Goal: Task Accomplishment & Management: Use online tool/utility

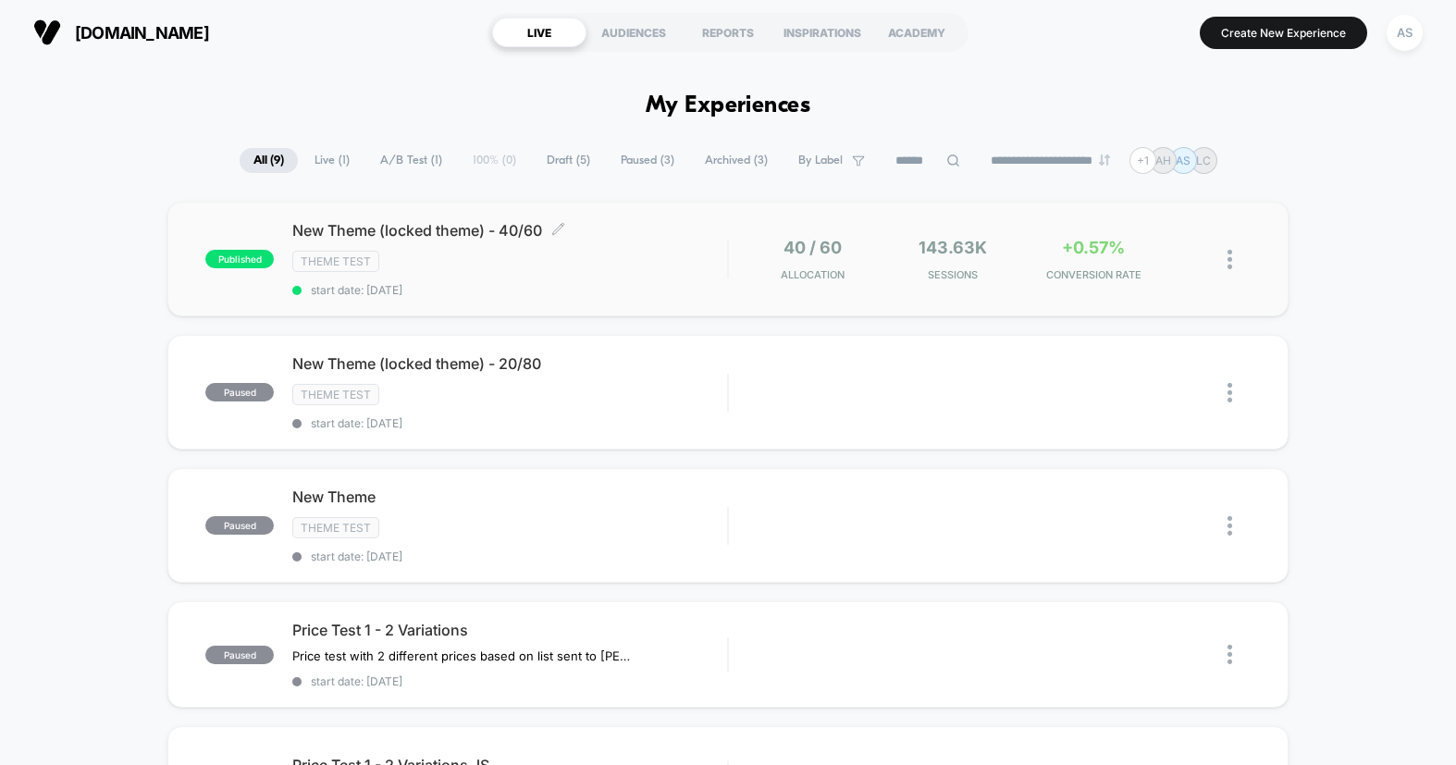
click at [596, 251] on div "Theme Test" at bounding box center [509, 261] width 435 height 21
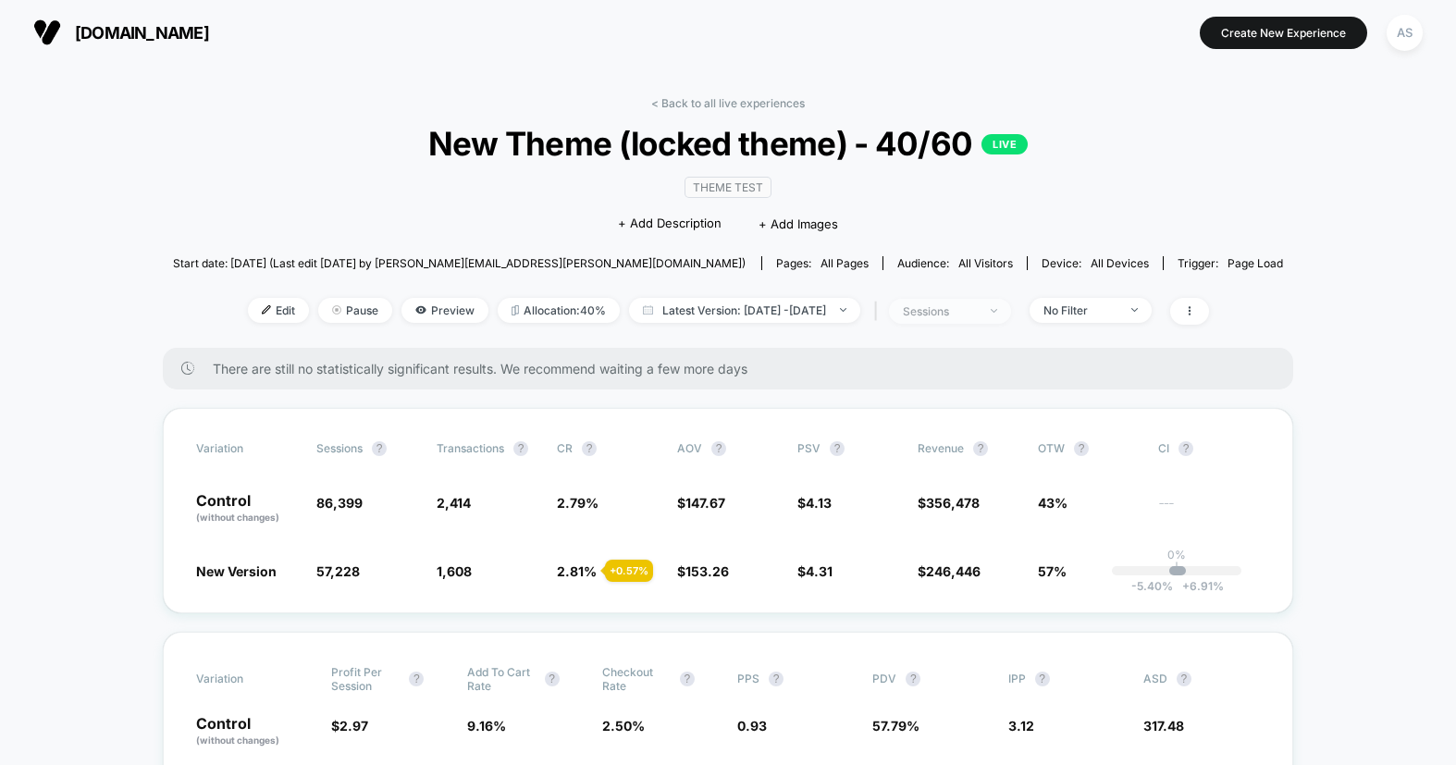
click at [998, 320] on span "sessions" at bounding box center [950, 311] width 122 height 25
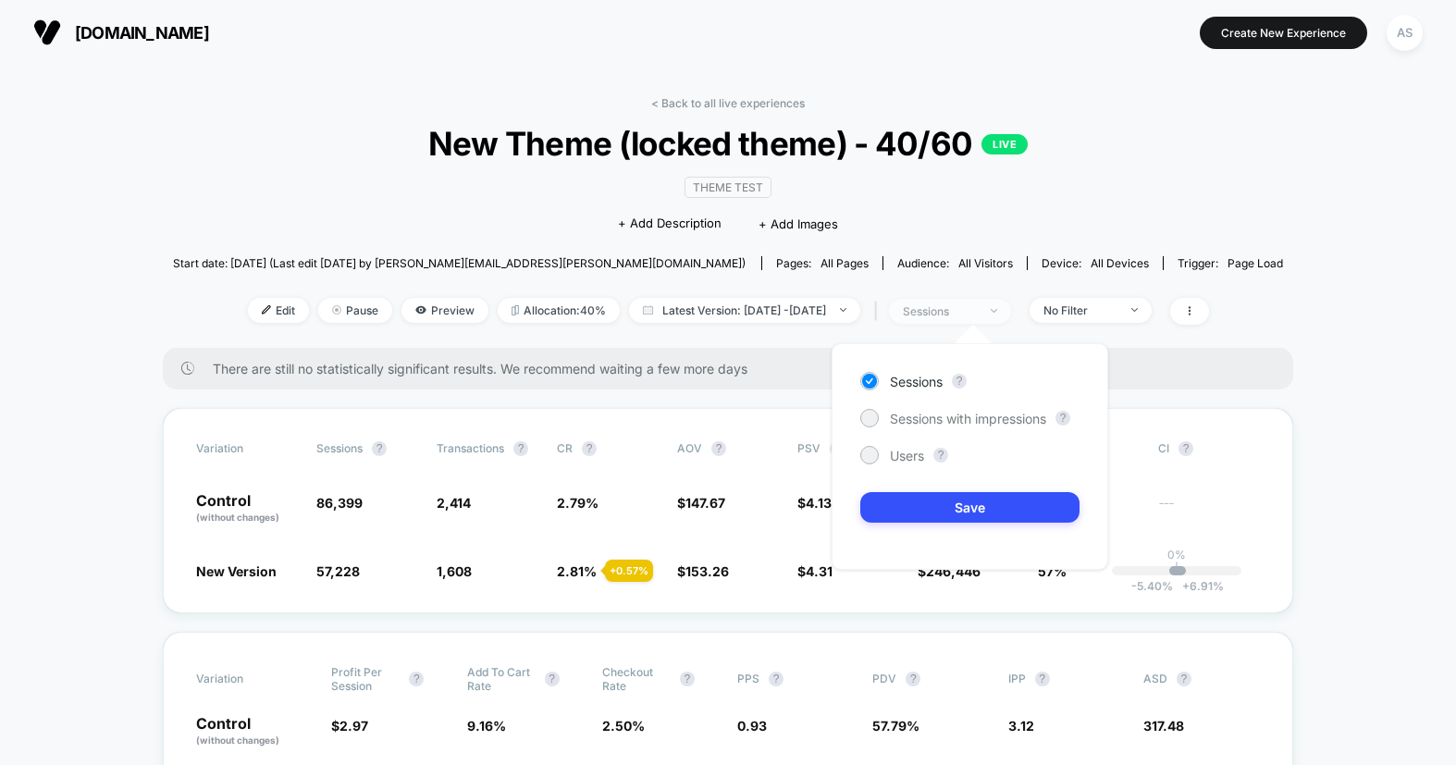
drag, startPoint x: 998, startPoint y: 320, endPoint x: 945, endPoint y: 305, distance: 54.7
click at [945, 305] on div "sessions" at bounding box center [940, 311] width 74 height 14
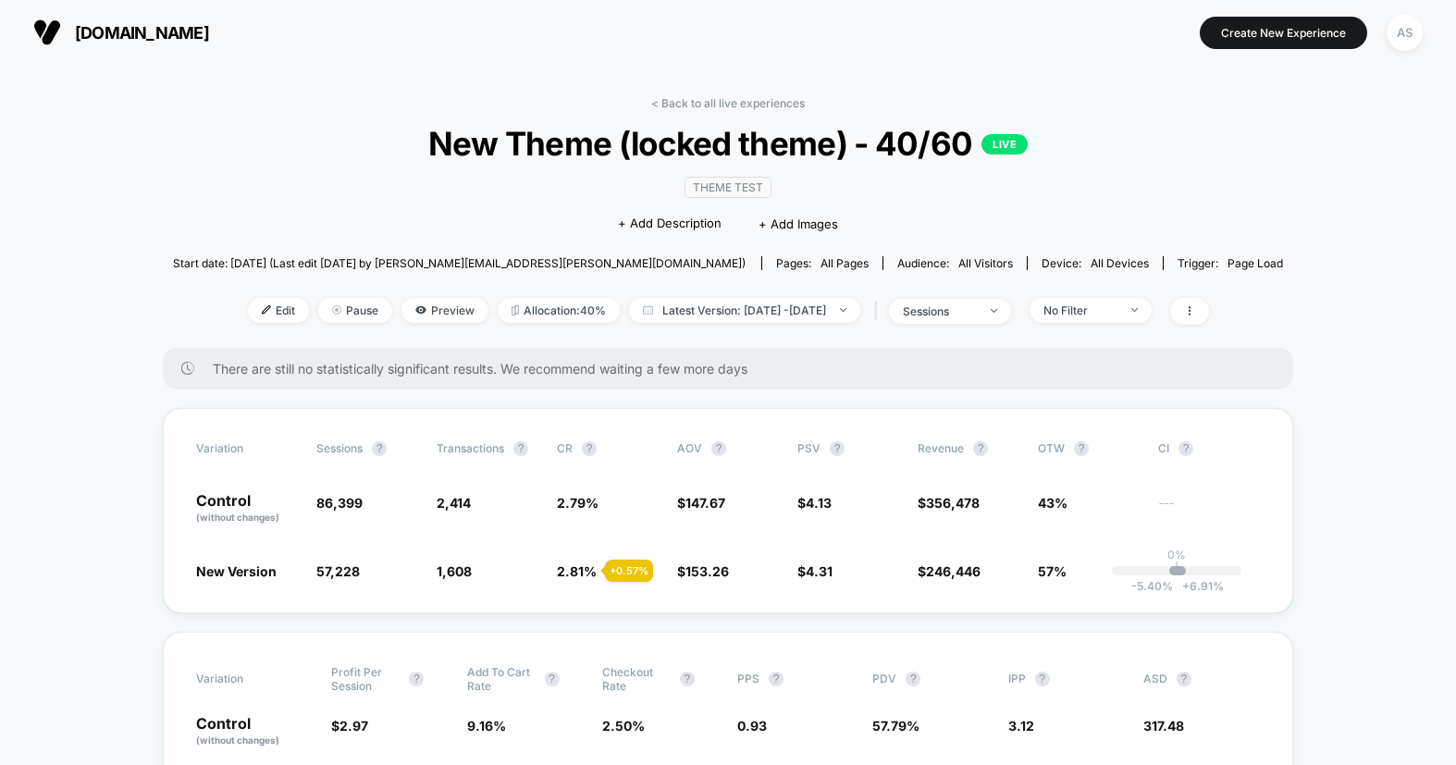
click at [1050, 301] on div "Edit Pause Preview Allocation: 40% Latest Version: [DATE] - [DATE] | sessions N…" at bounding box center [728, 311] width 1111 height 27
click at [1106, 314] on div "No Filter" at bounding box center [1080, 310] width 74 height 14
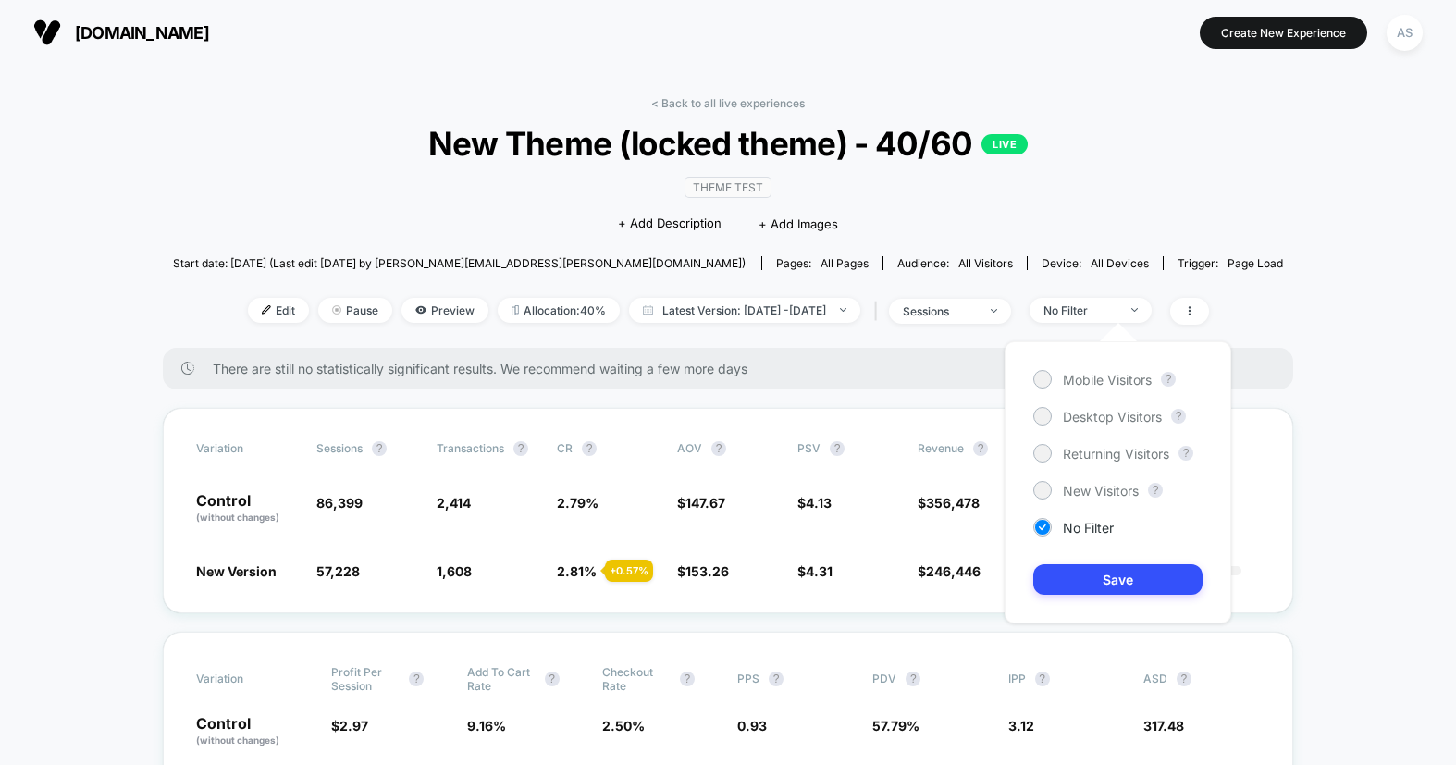
click at [768, 277] on div "Start date: [DATE] (Last edit [DATE] by [PERSON_NAME][EMAIL_ADDRESS][PERSON_NAM…" at bounding box center [728, 263] width 1111 height 32
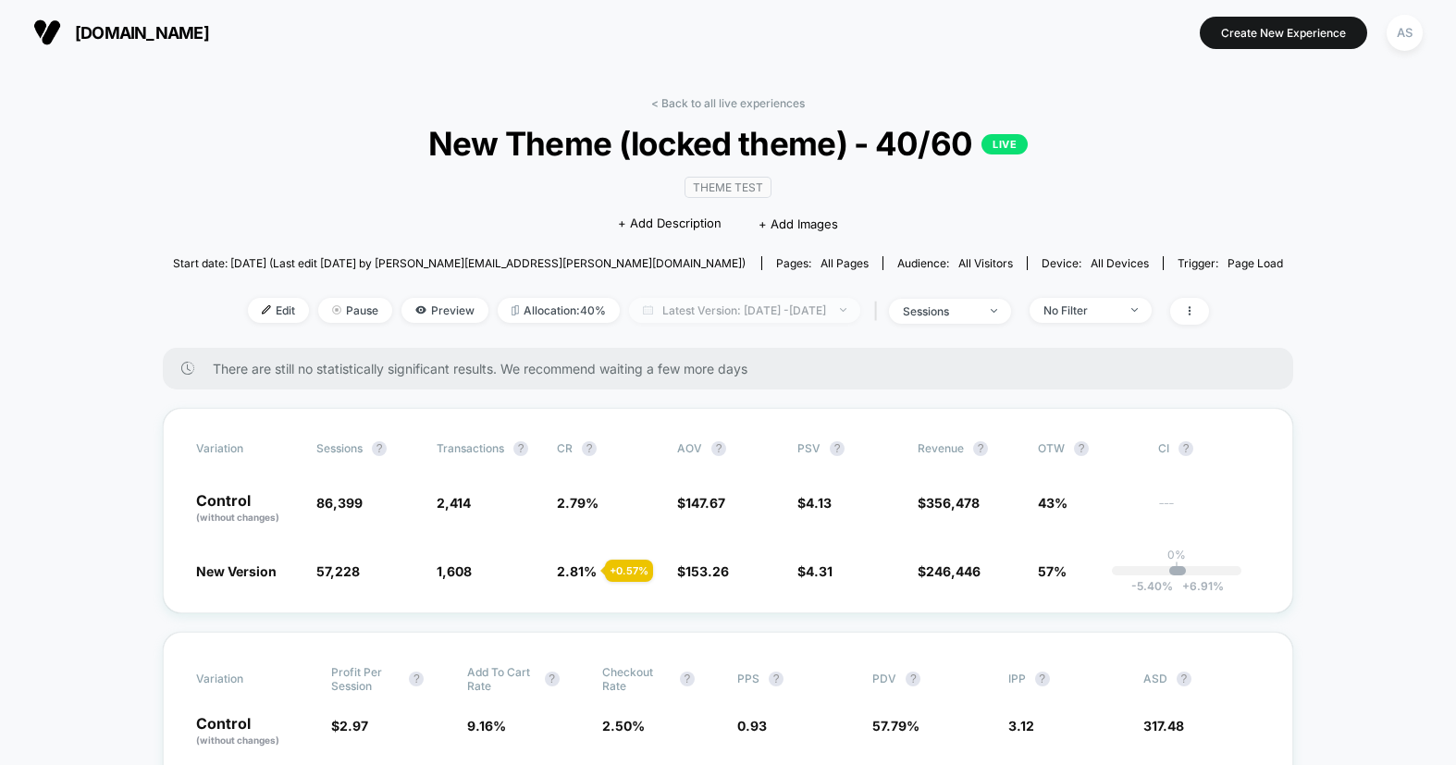
click at [743, 301] on span "Latest Version: [DATE] - [DATE]" at bounding box center [744, 310] width 231 height 25
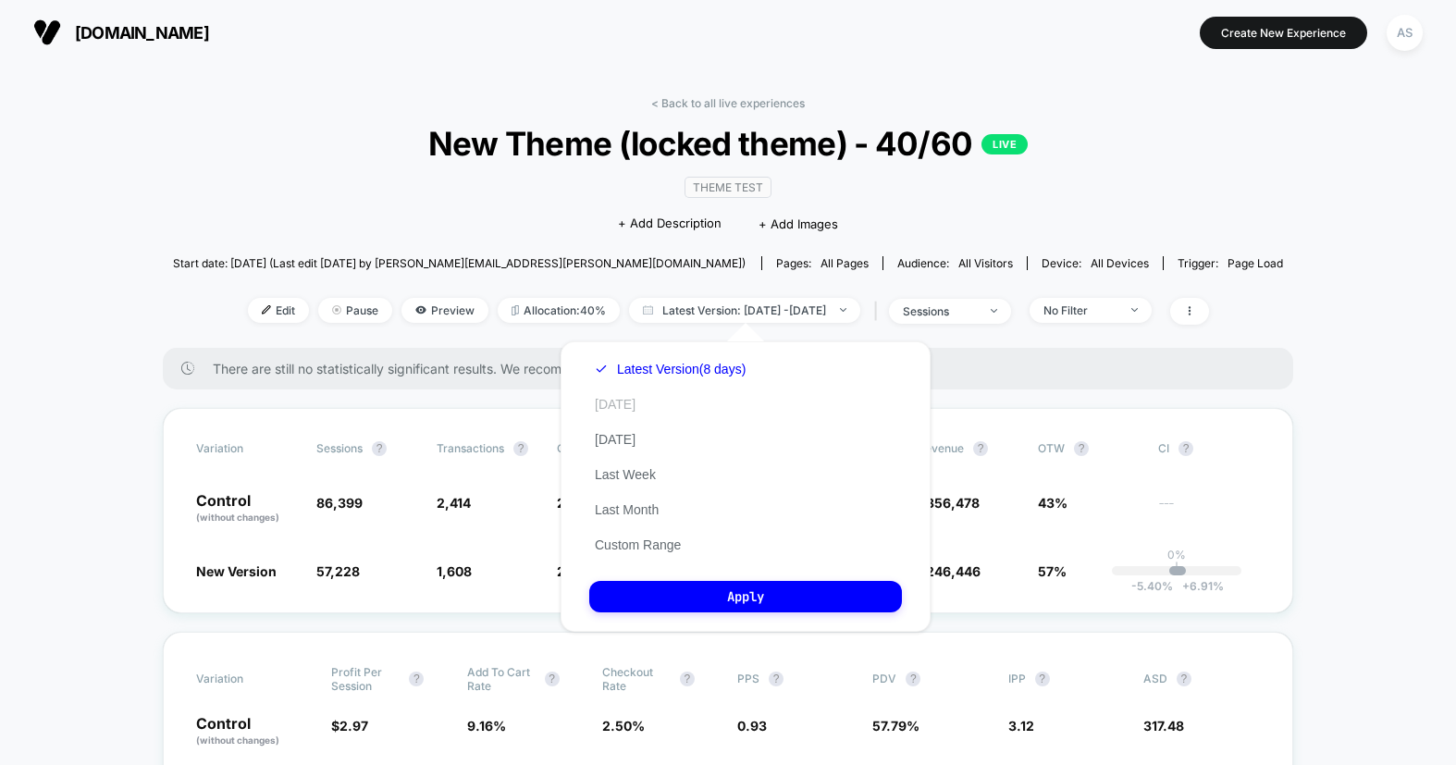
click at [603, 403] on button "[DATE]" at bounding box center [615, 404] width 52 height 17
click at [683, 597] on button "Apply" at bounding box center [745, 596] width 313 height 31
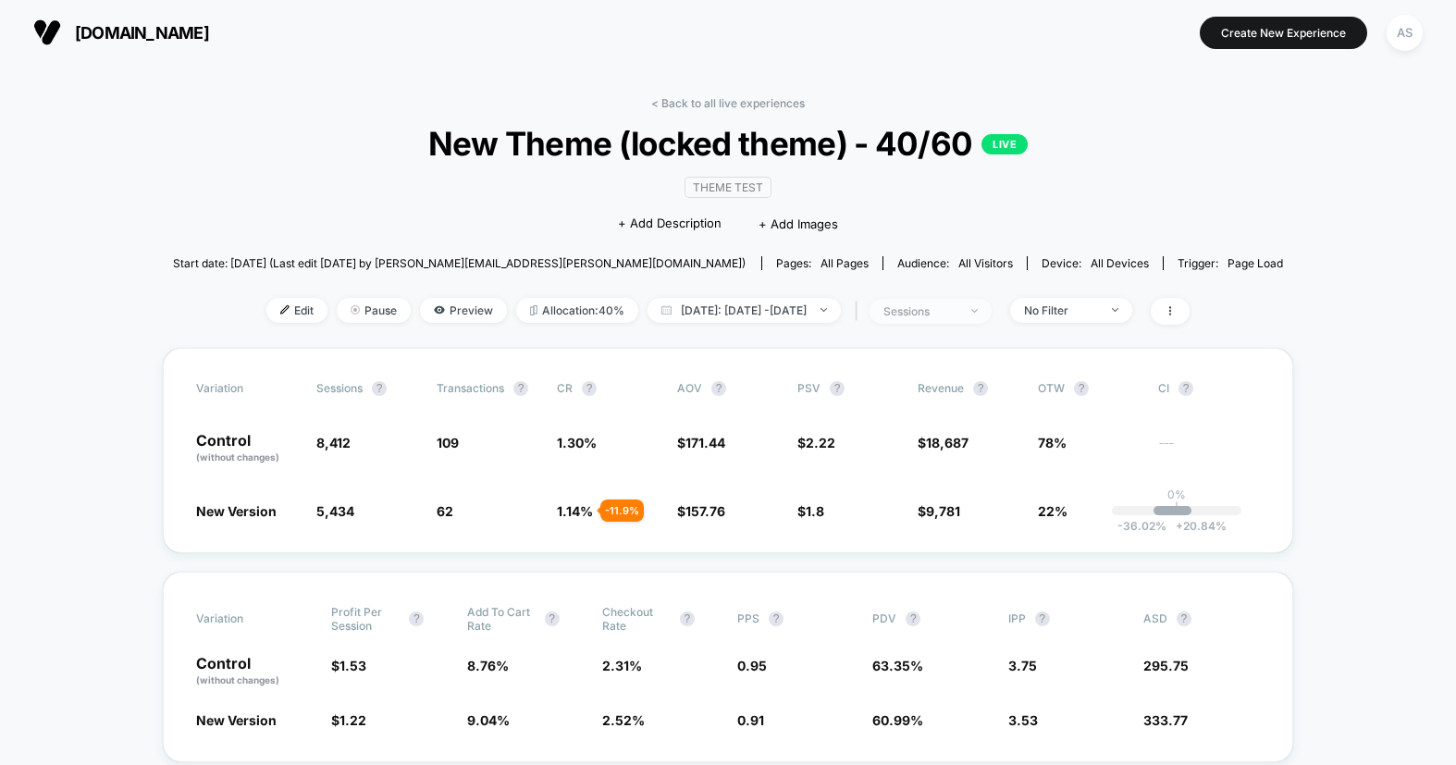
click at [957, 304] on div "sessions" at bounding box center [920, 311] width 74 height 14
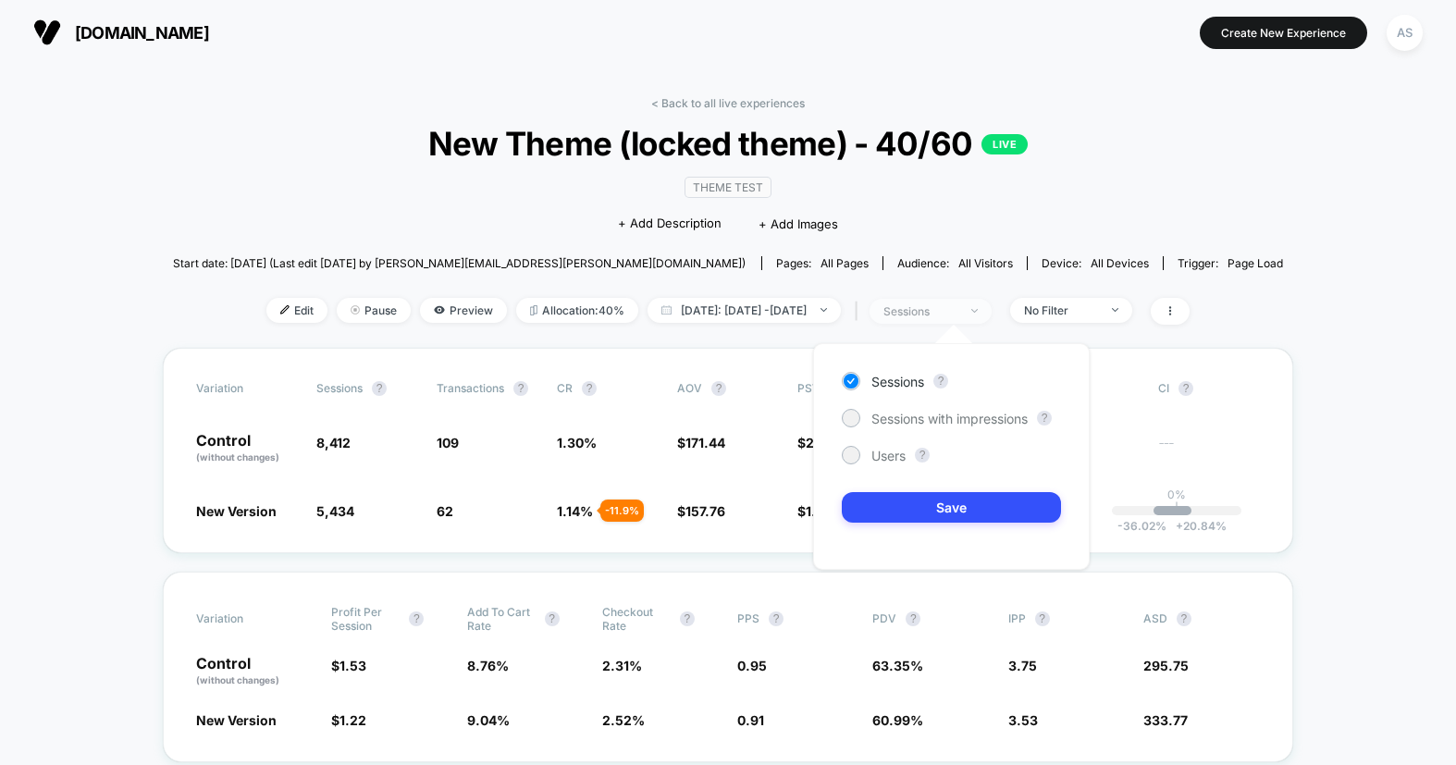
click at [957, 304] on div "sessions" at bounding box center [920, 311] width 74 height 14
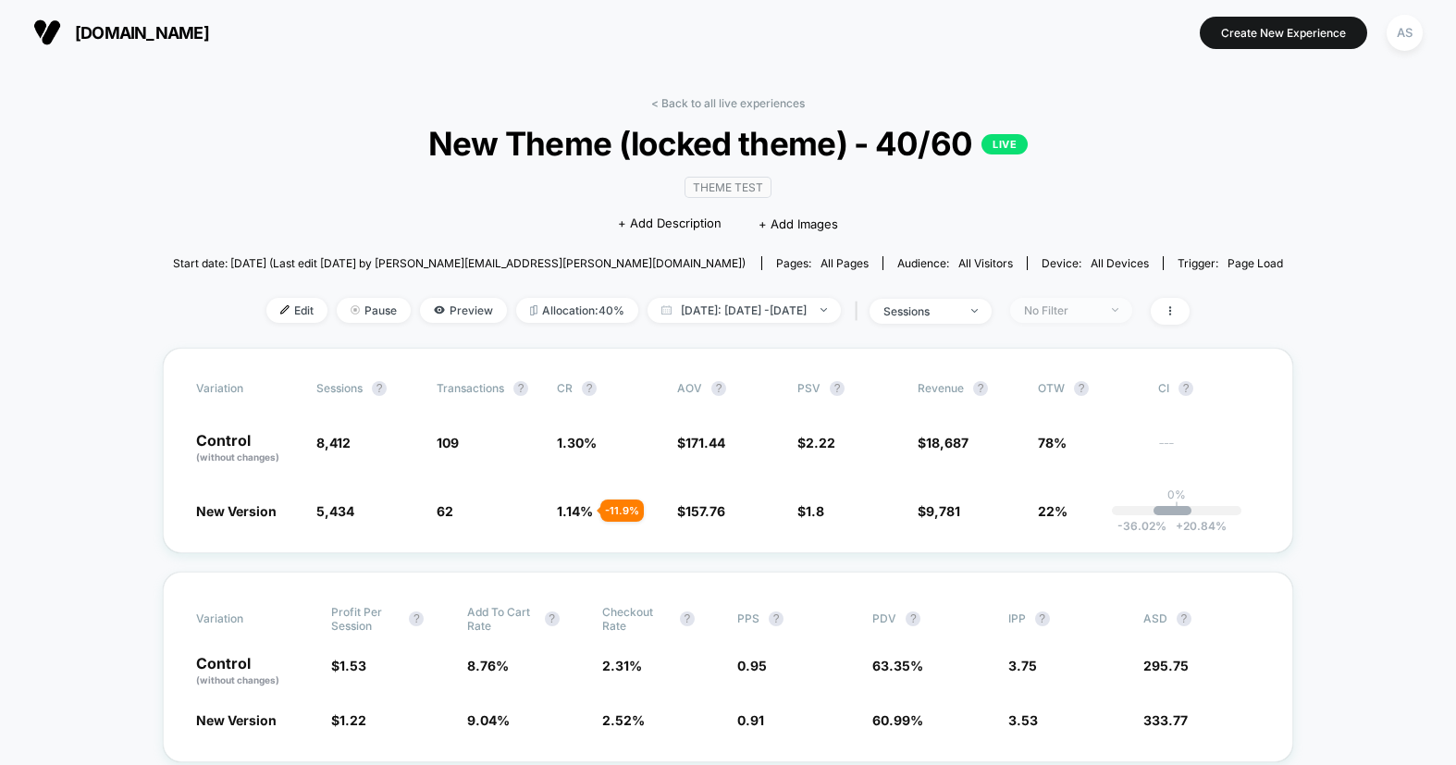
click at [1072, 305] on div "No Filter" at bounding box center [1061, 310] width 74 height 14
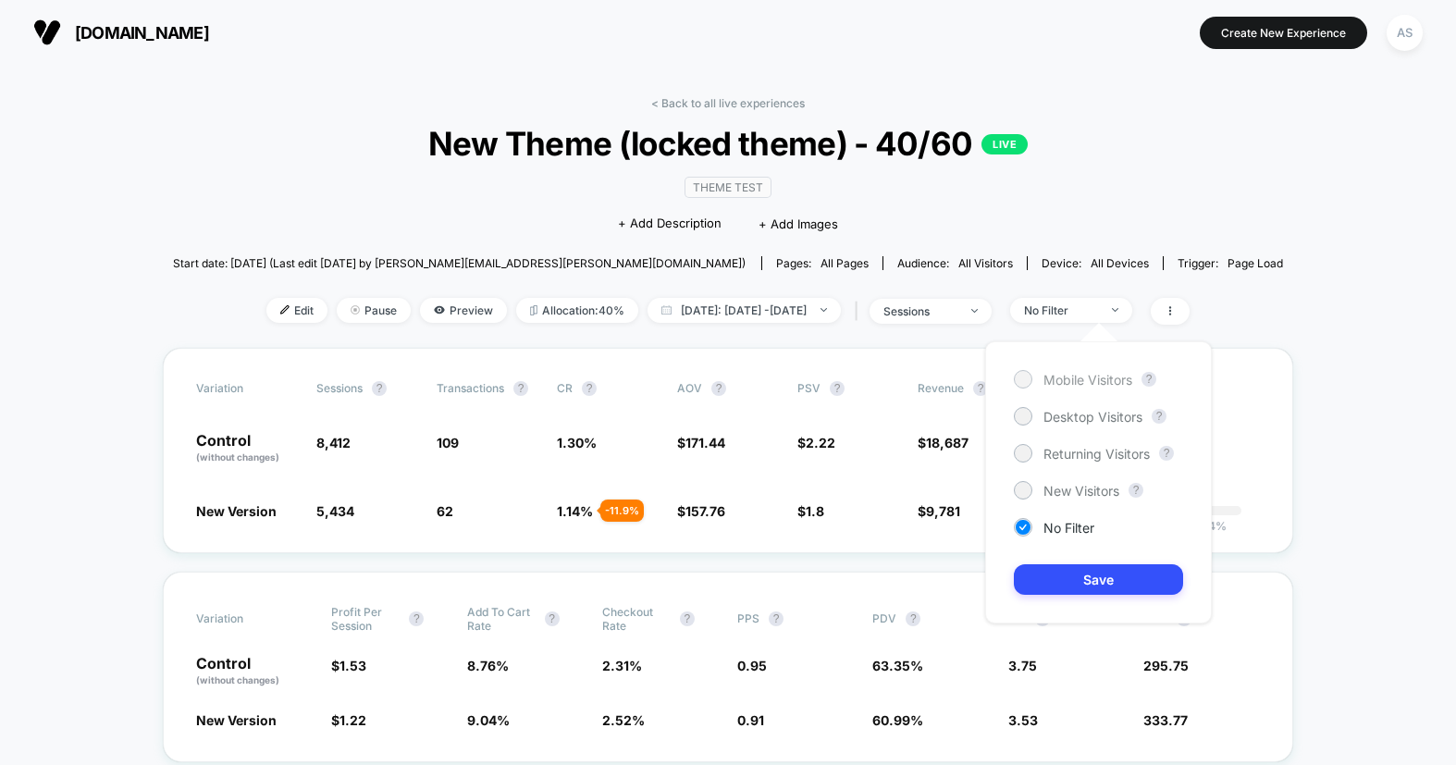
click at [1051, 387] on div "Mobile Visitors" at bounding box center [1073, 379] width 118 height 18
click at [1062, 561] on div "Mobile Visitors ? Desktop Visitors ? Returning Visitors ? New Visitors ? No Fil…" at bounding box center [1098, 482] width 227 height 282
click at [1086, 571] on button "Save" at bounding box center [1098, 579] width 169 height 31
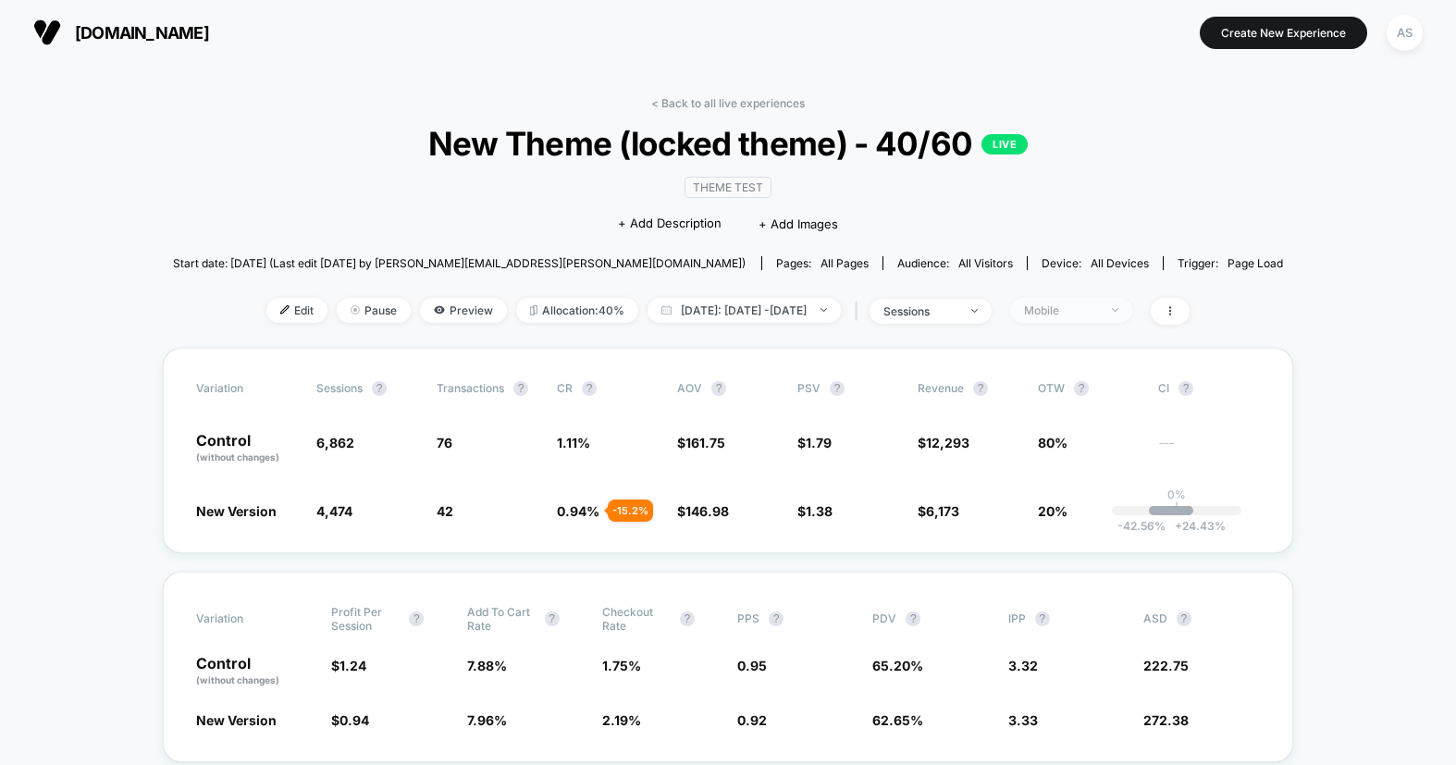
click at [1063, 307] on div "Mobile" at bounding box center [1061, 310] width 74 height 14
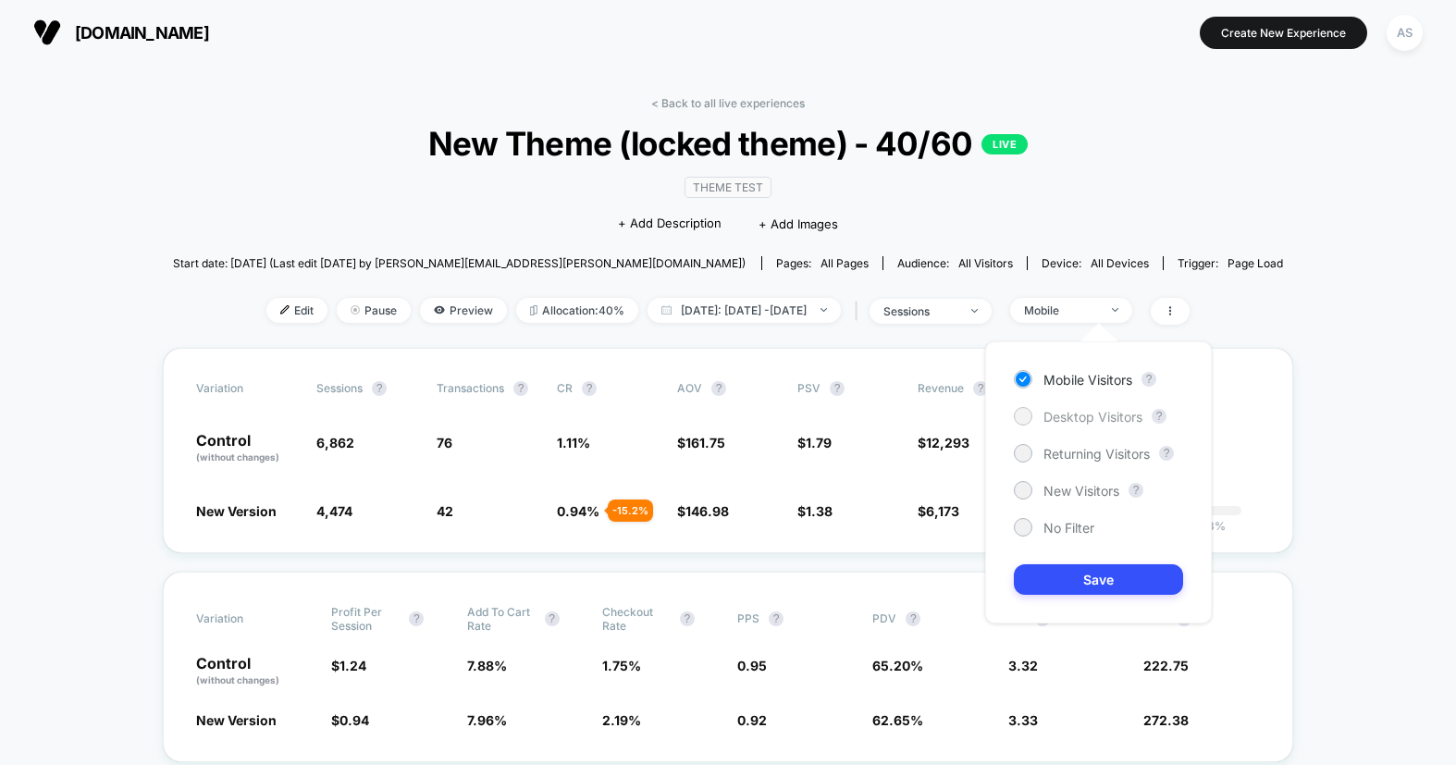
click at [1053, 420] on span "Desktop Visitors" at bounding box center [1092, 417] width 99 height 16
click at [1048, 571] on button "Save" at bounding box center [1098, 579] width 169 height 31
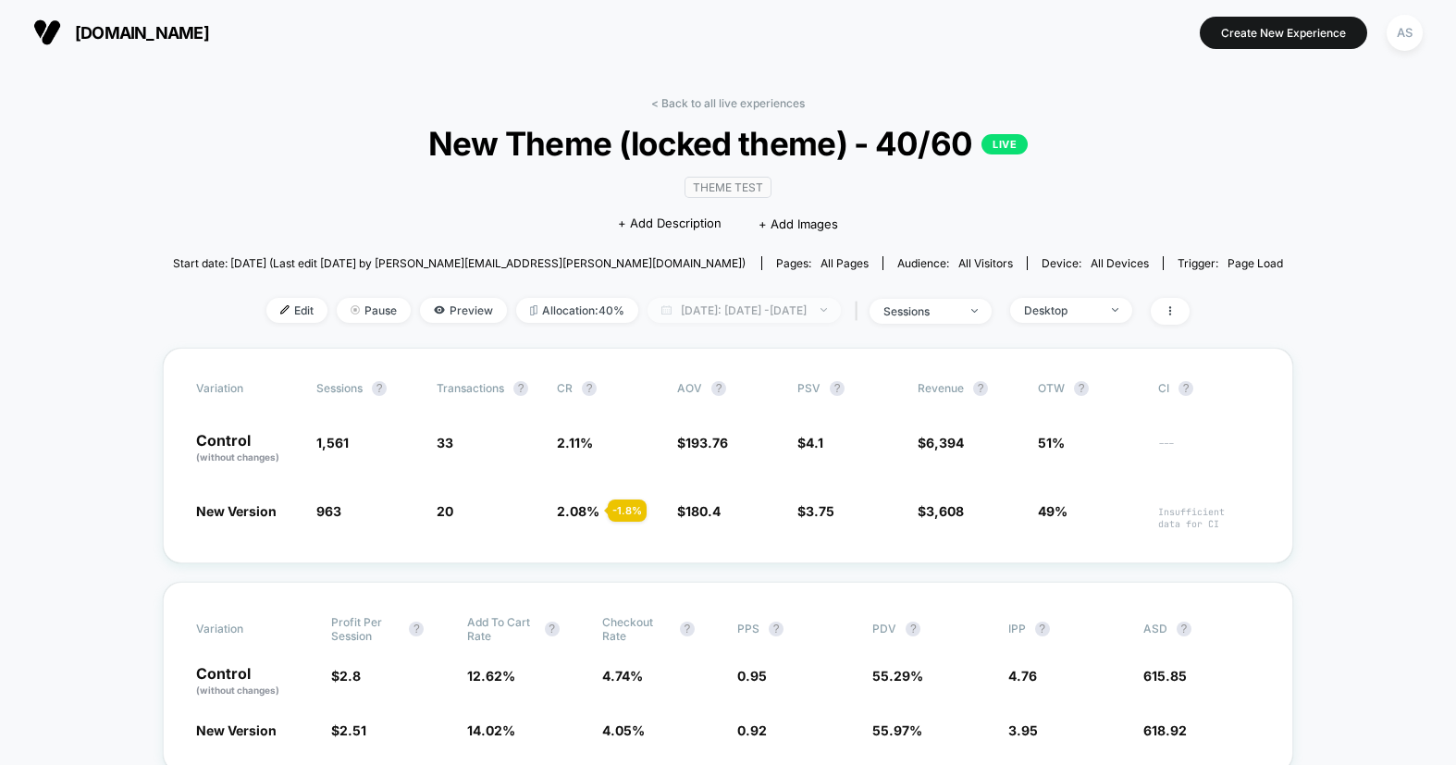
click at [816, 316] on span "[DATE]: [DATE] - [DATE]" at bounding box center [743, 310] width 193 height 25
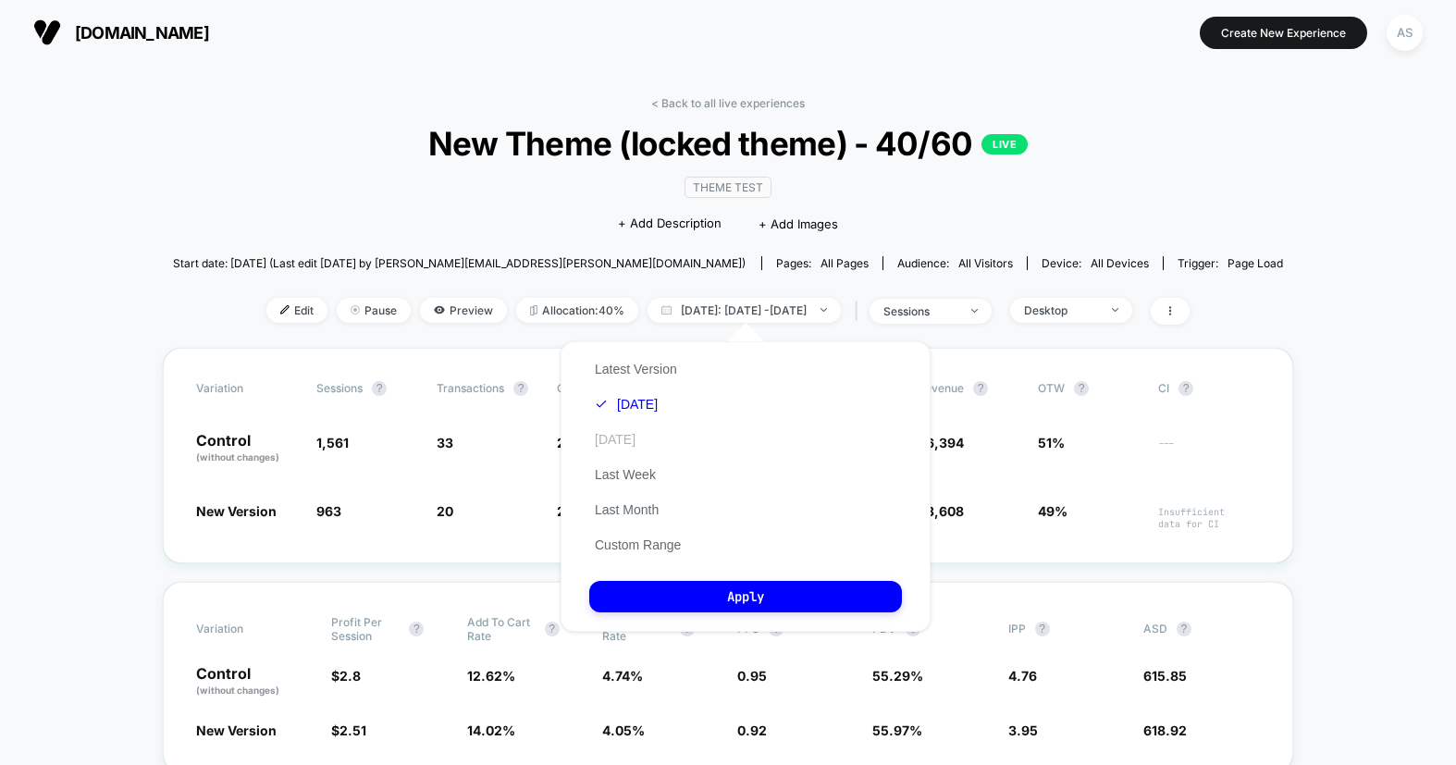
click at [637, 442] on button "[DATE]" at bounding box center [615, 439] width 52 height 17
click at [674, 584] on button "Apply" at bounding box center [745, 596] width 313 height 31
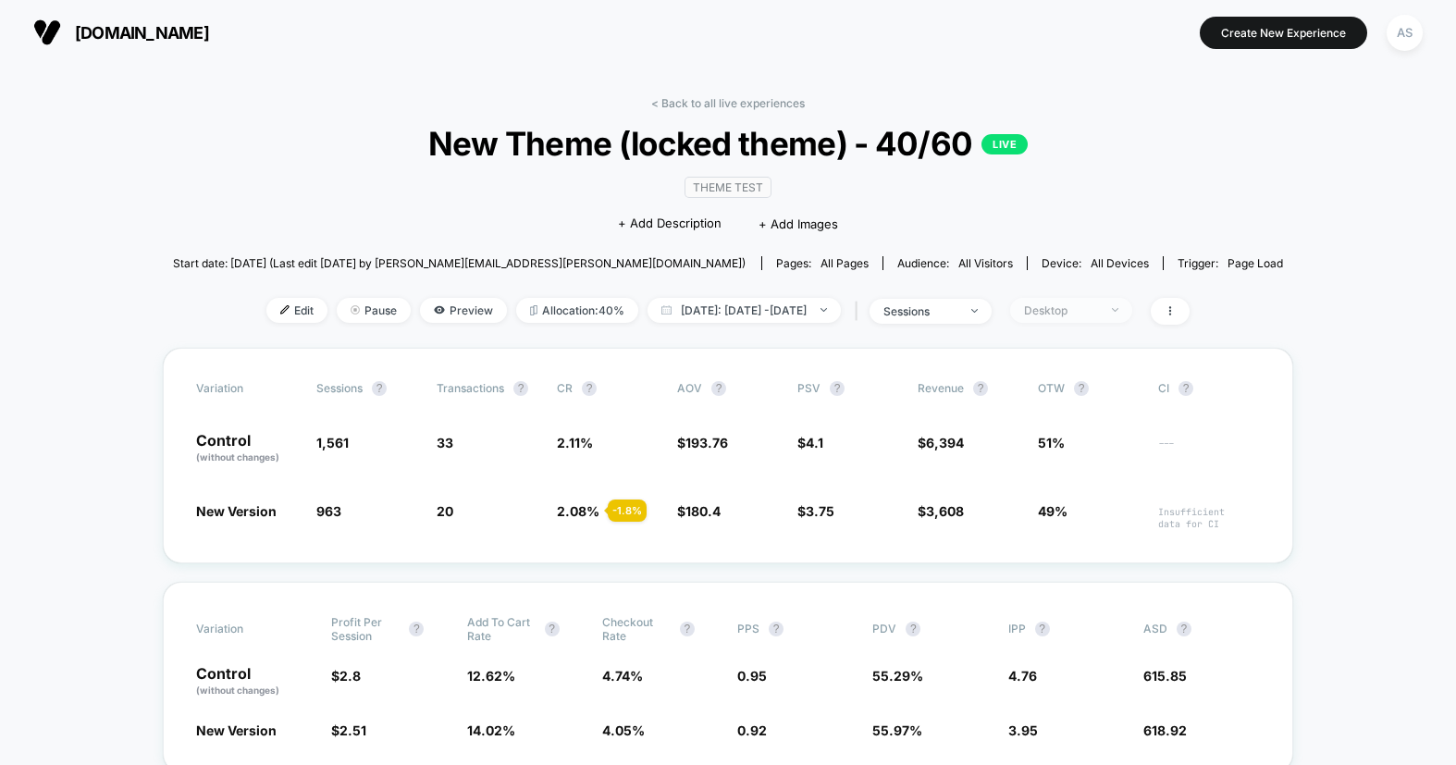
click at [1098, 303] on div "Desktop" at bounding box center [1061, 310] width 74 height 14
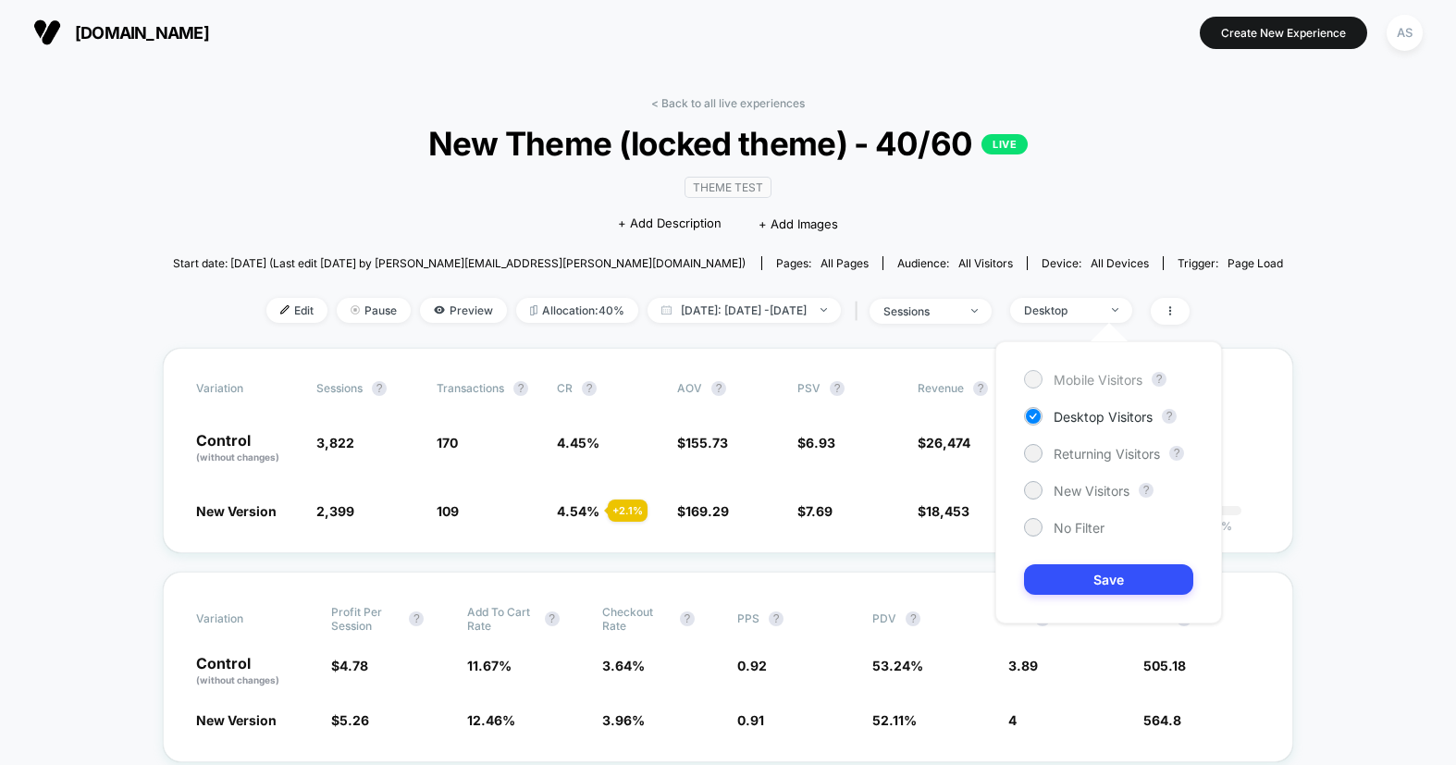
click at [1057, 376] on span "Mobile Visitors" at bounding box center [1097, 380] width 89 height 16
click at [1063, 589] on button "Save" at bounding box center [1108, 579] width 169 height 31
